Goal: Information Seeking & Learning: Learn about a topic

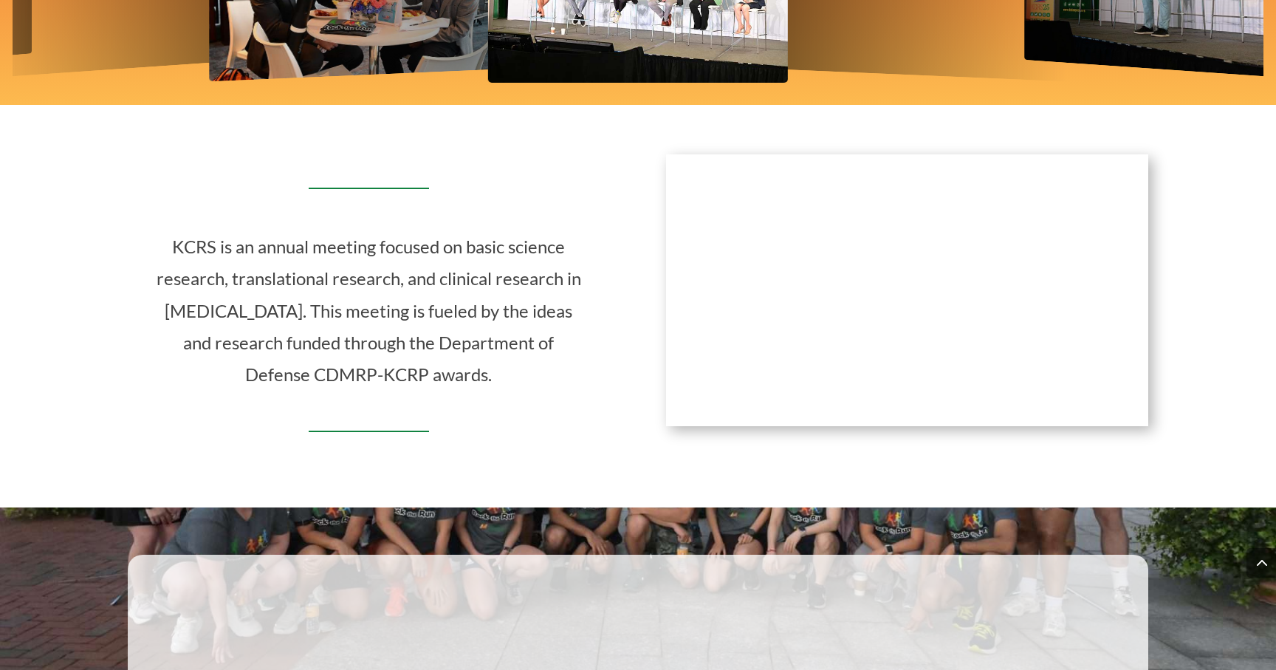
scroll to position [760, 0]
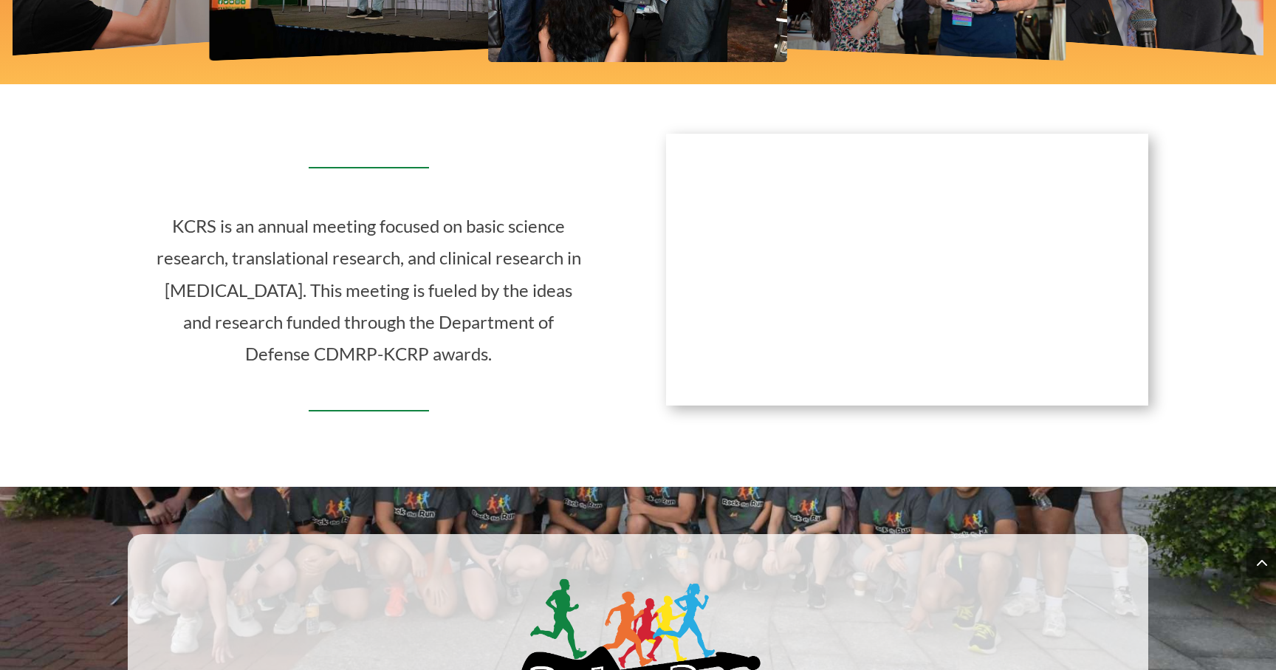
click at [972, 423] on div "KCRS is an annual meeting focused on basic science research, translational rese…" at bounding box center [638, 281] width 1020 height 334
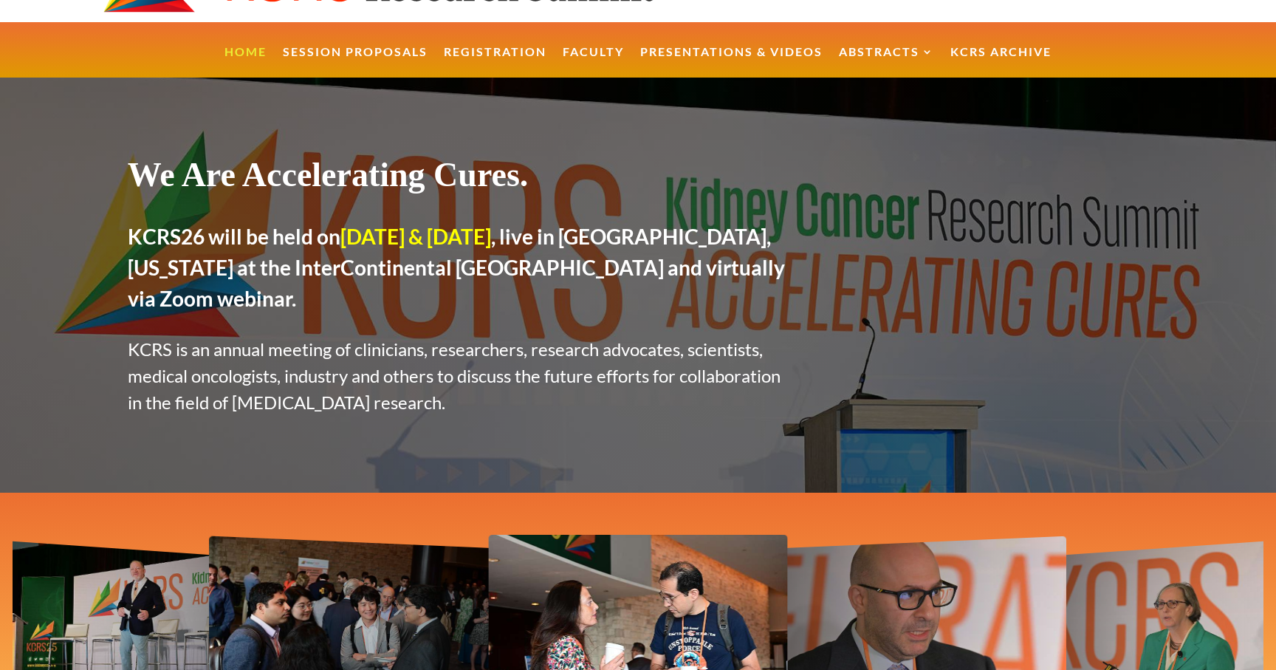
scroll to position [0, 0]
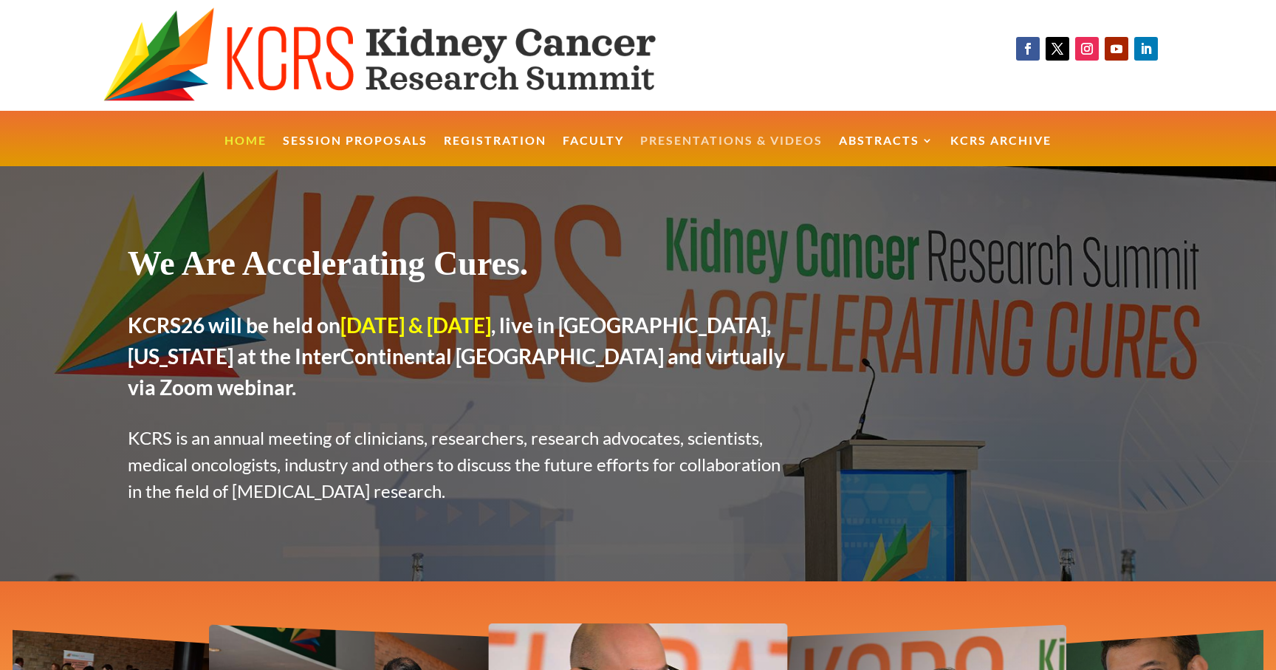
click at [713, 148] on link "Presentations & Videos" at bounding box center [731, 151] width 182 height 32
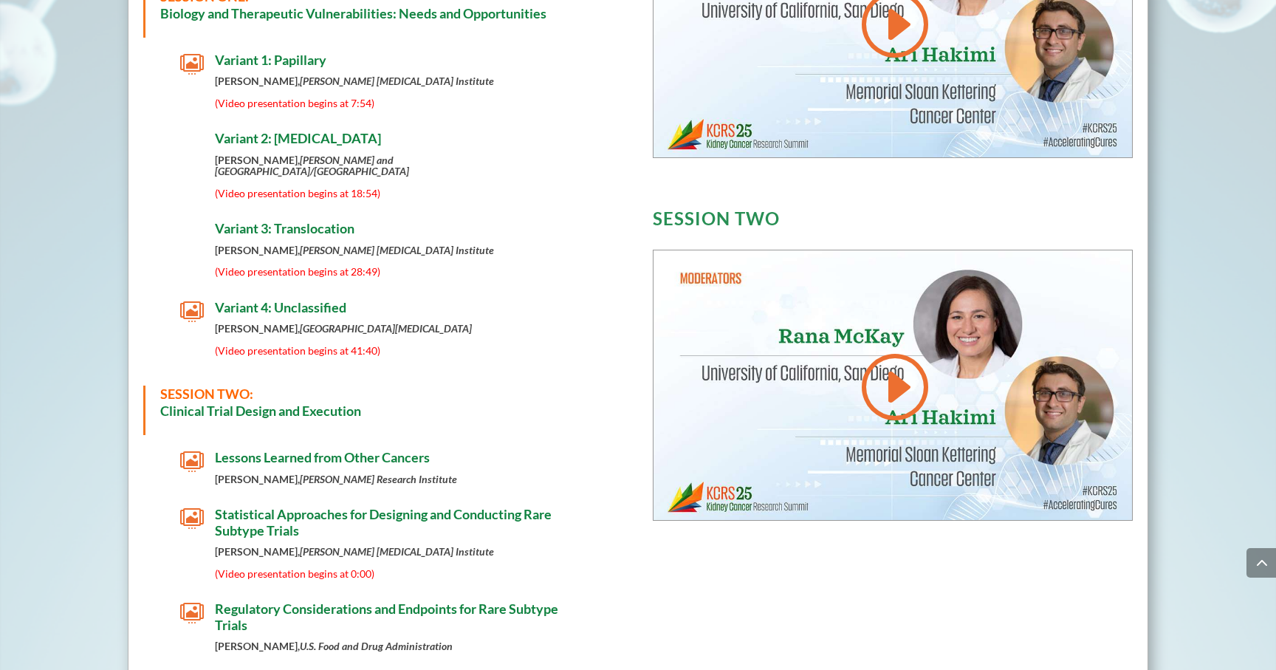
scroll to position [803, 0]
click at [323, 188] on span "(Video presentation begins at 18:54)" at bounding box center [297, 194] width 165 height 13
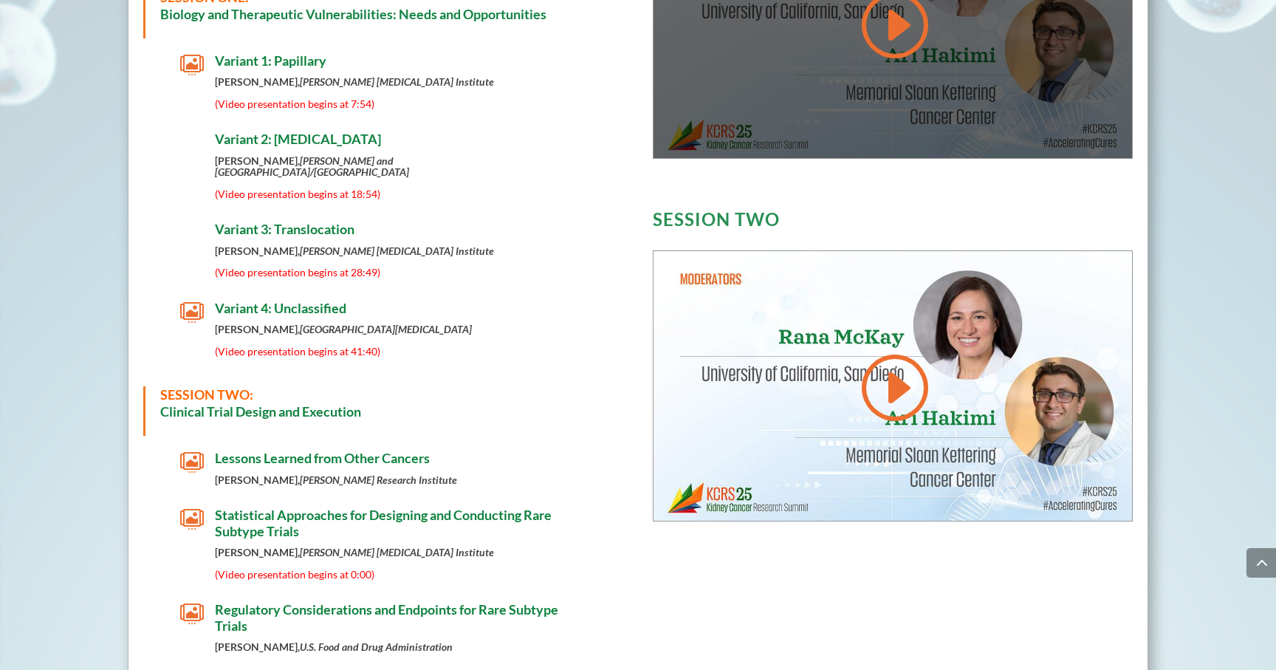
click at [928, 100] on div at bounding box center [892, 23] width 478 height 269
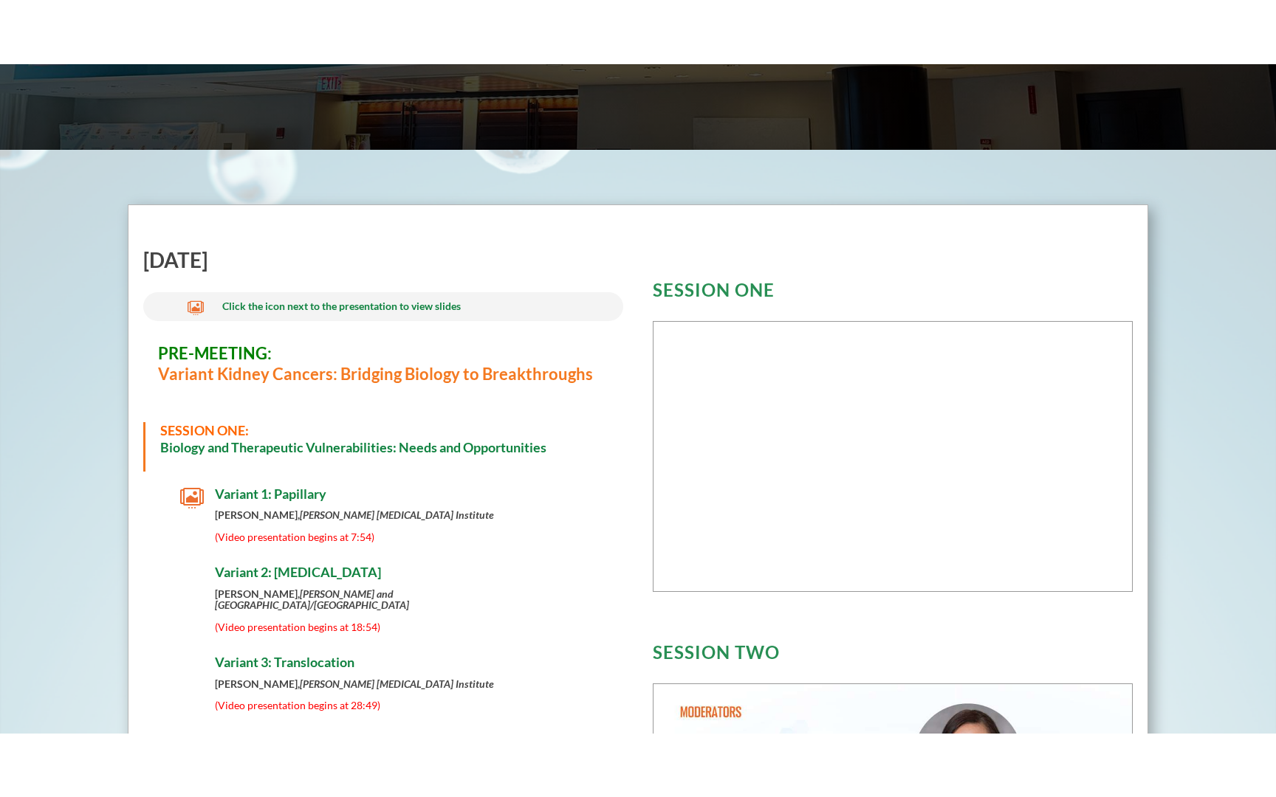
scroll to position [438, 0]
